Goal: Find specific page/section: Find specific page/section

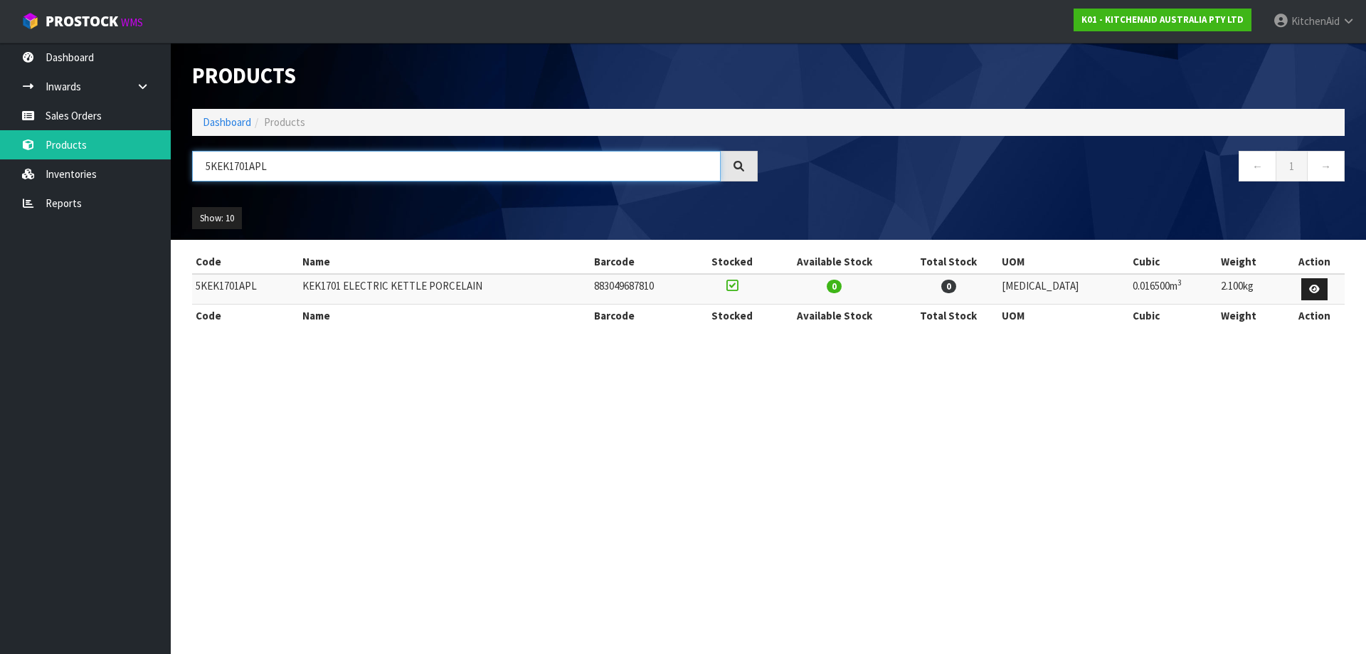
drag, startPoint x: 367, startPoint y: 154, endPoint x: -209, endPoint y: 167, distance: 575.9
click at [0, 167] on html "Toggle navigation ProStock WMS K01 - KITCHENAID AUSTRALIA PTY LTD [GEOGRAPHIC_D…" at bounding box center [683, 327] width 1366 height 654
paste input "HBRV00ABM"
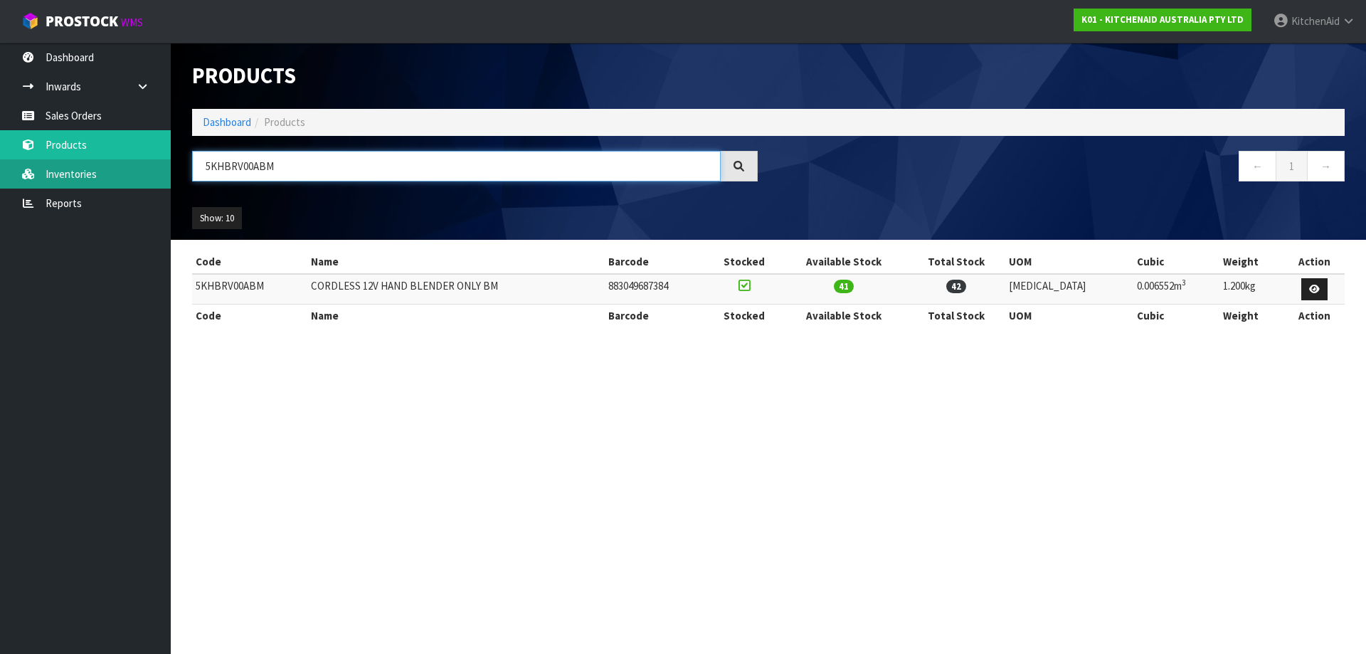
drag, startPoint x: 236, startPoint y: 162, endPoint x: 57, endPoint y: 162, distance: 178.6
click at [58, 162] on body "Toggle navigation ProStock WMS K01 - KITCHENAID AUSTRALIA PTY LTD [GEOGRAPHIC_D…" at bounding box center [683, 327] width 1366 height 654
paste input "MT2109AAC"
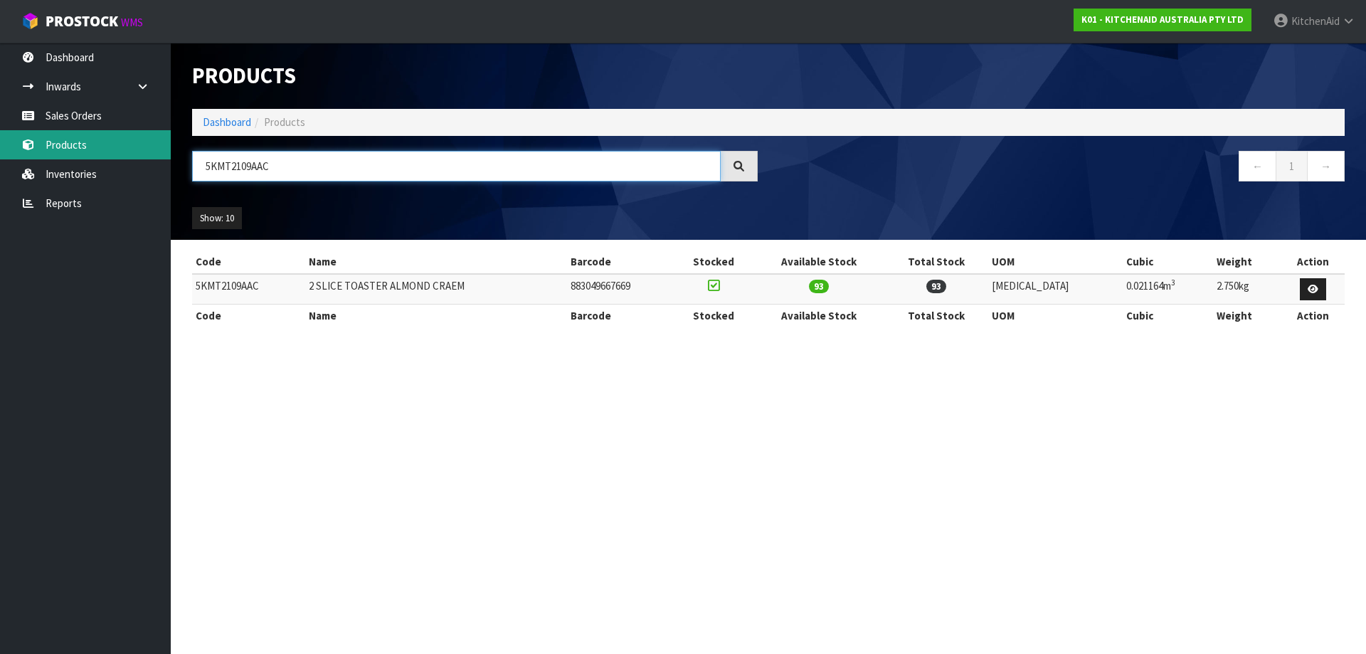
drag, startPoint x: 197, startPoint y: 150, endPoint x: 7, endPoint y: 152, distance: 190.0
click at [7, 152] on body "Toggle navigation ProStock WMS K01 - KITCHENAID AUSTRALIA PTY LTD [GEOGRAPHIC_D…" at bounding box center [683, 327] width 1366 height 654
paste input "EK1701ABM"
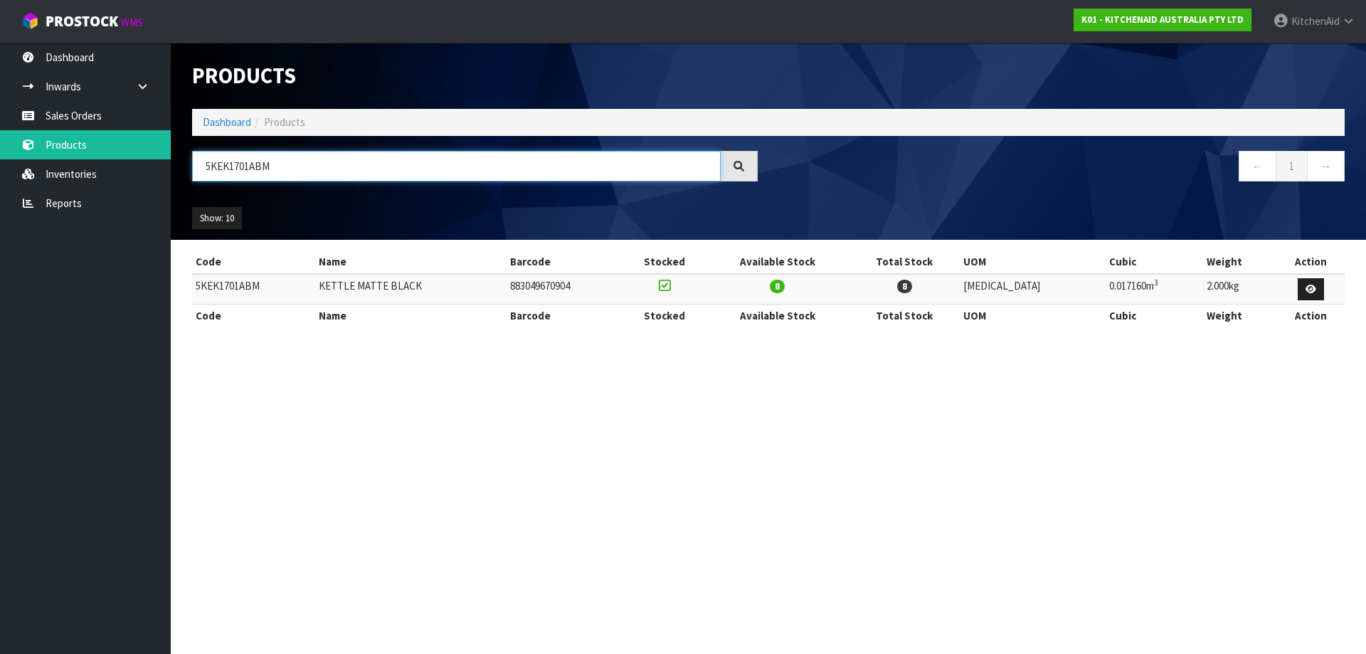
drag, startPoint x: 272, startPoint y: 163, endPoint x: -51, endPoint y: 137, distance: 323.4
click at [0, 137] on html "Toggle navigation ProStock WMS K01 - KITCHENAID AUSTRALIA PTY LTD [GEOGRAPHIC_D…" at bounding box center [683, 327] width 1366 height 654
paste input "MT4109"
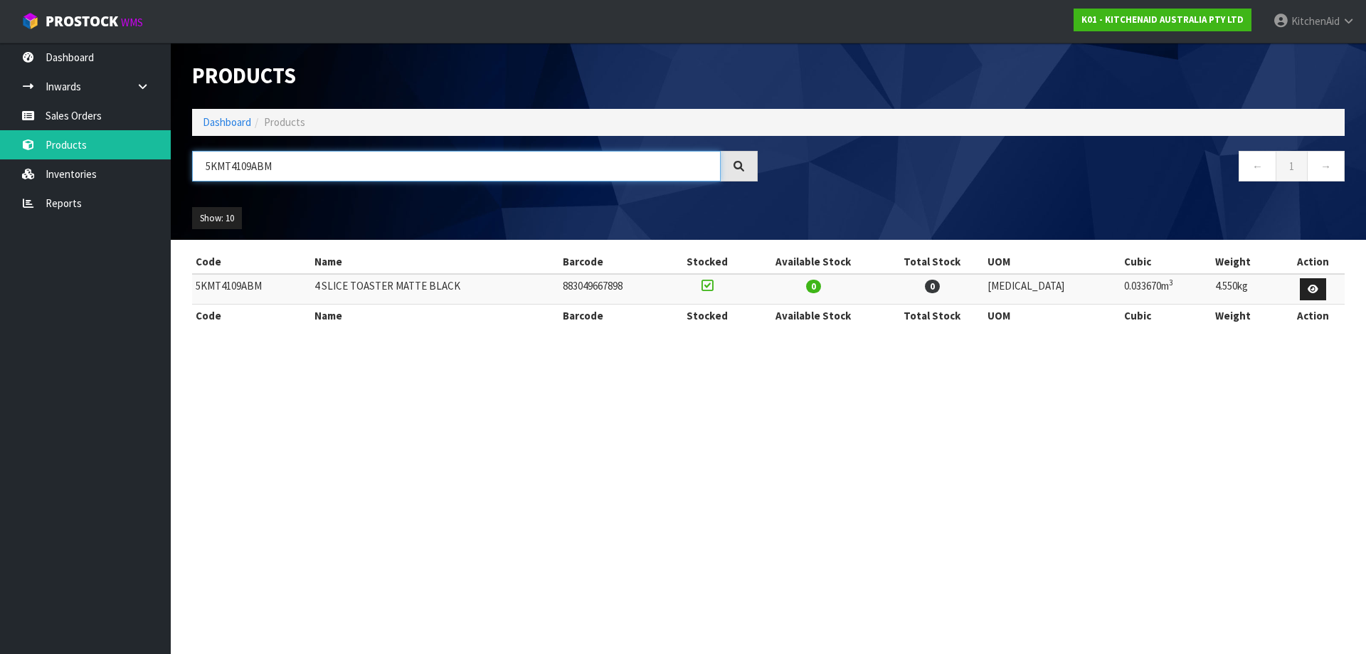
drag, startPoint x: 328, startPoint y: 169, endPoint x: -119, endPoint y: 157, distance: 447.1
click at [0, 157] on html "Toggle navigation ProStock WMS K01 - KITCHENAID AUSTRALIA PTY LTD [GEOGRAPHIC_D…" at bounding box center [683, 327] width 1366 height 654
paste input "HBRV00"
type input "5KHBRV00ABM"
